Goal: Navigation & Orientation: Find specific page/section

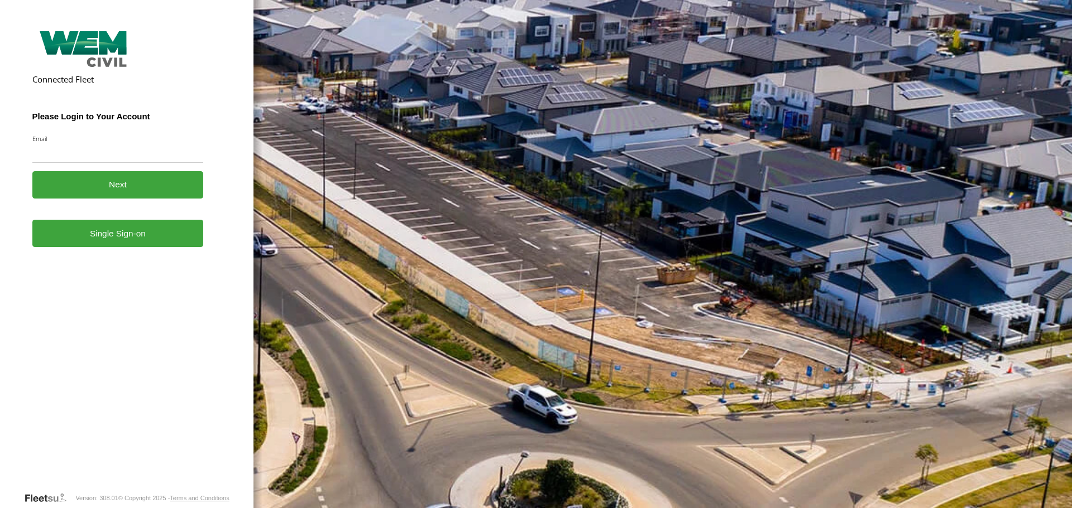
click at [139, 253] on form "Connected Fleet Please Login to Your Account Email Enter a valid login email ad…" at bounding box center [126, 259] width 189 height 465
click at [132, 233] on link "Single Sign-on" at bounding box center [117, 233] width 171 height 27
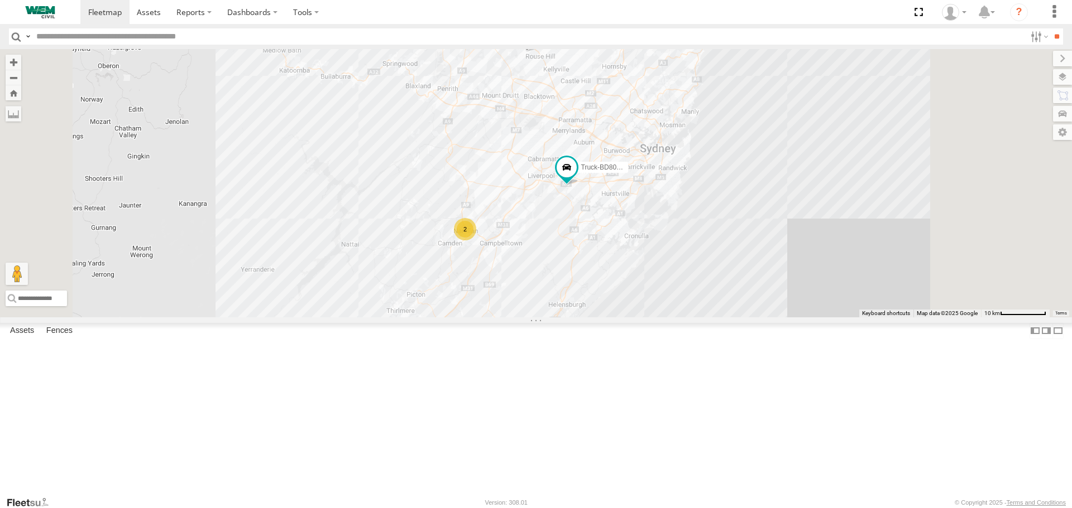
drag, startPoint x: 648, startPoint y: 135, endPoint x: 627, endPoint y: 222, distance: 89.1
click at [627, 222] on div "Truck-FRO52R Truck-CI67PH Truck-BD80MD 2" at bounding box center [536, 183] width 1072 height 268
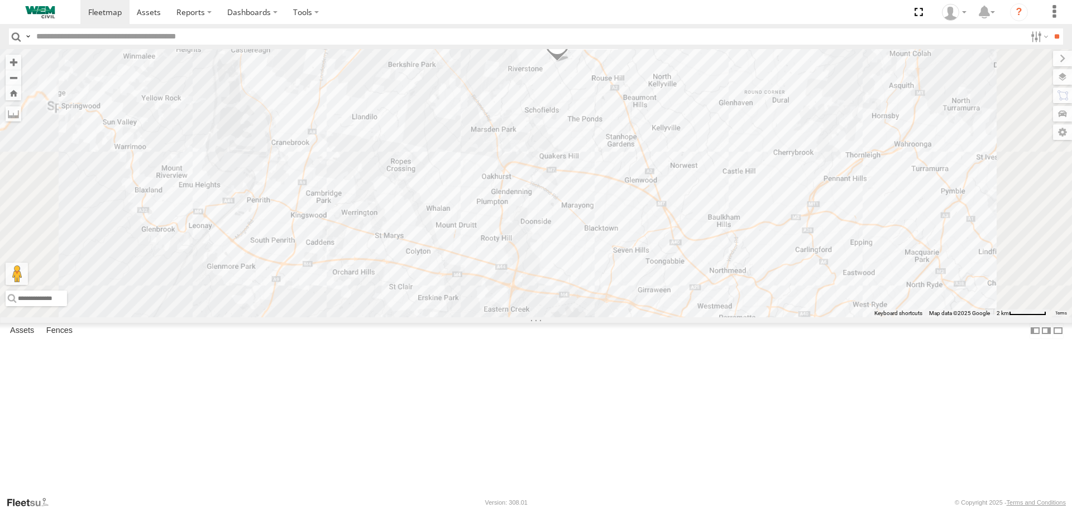
drag, startPoint x: 642, startPoint y: 145, endPoint x: 599, endPoint y: 328, distance: 188.5
click at [599, 317] on div "Truck-FRO52R Truck-CI67PH Truck-BD80MD" at bounding box center [536, 183] width 1072 height 268
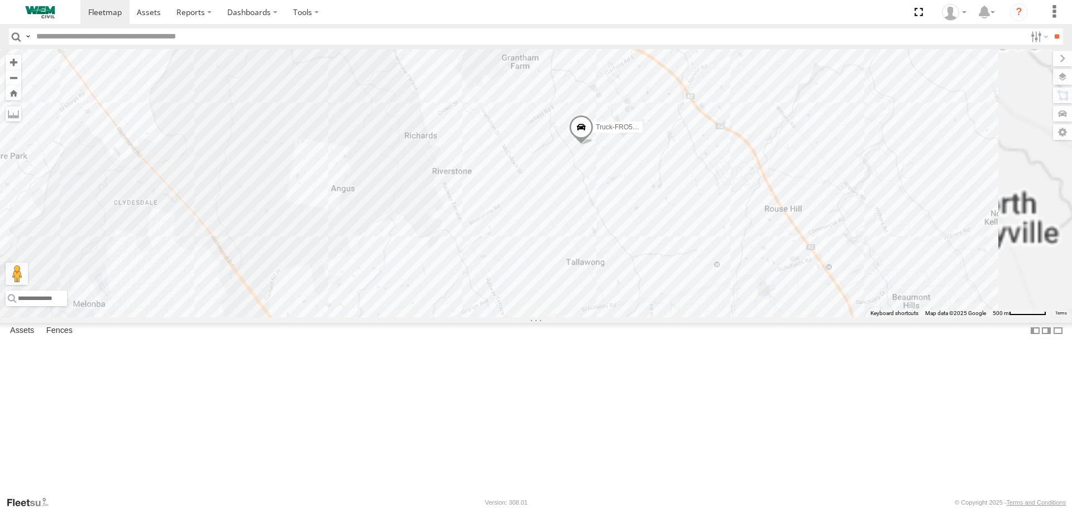
drag, startPoint x: 636, startPoint y: 209, endPoint x: 522, endPoint y: 357, distance: 186.6
click at [522, 317] on div "Truck-FRO52R Truck-CI67PH Truck-BD80MD" at bounding box center [536, 183] width 1072 height 268
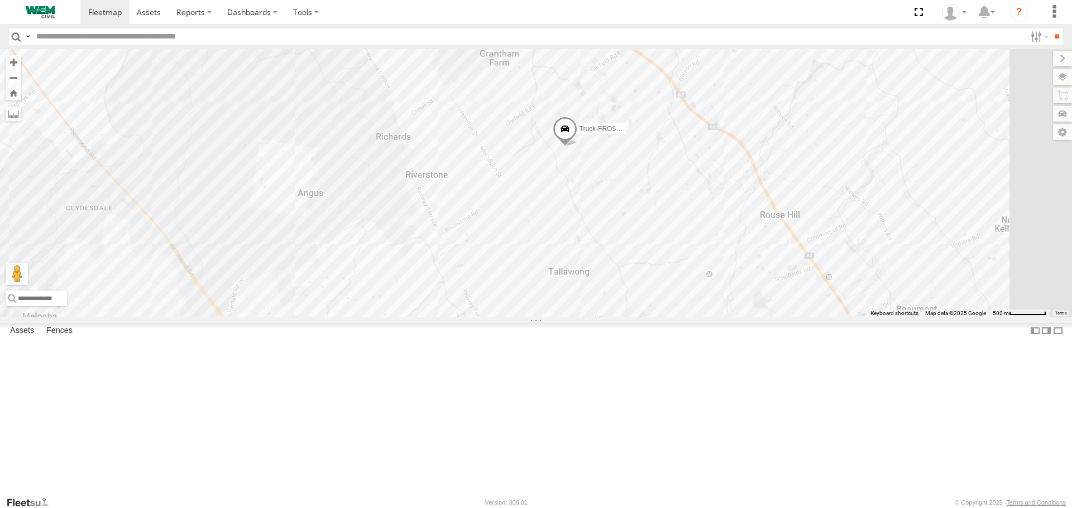
click at [34, 11] on img at bounding box center [40, 12] width 58 height 12
